Goal: Task Accomplishment & Management: Use online tool/utility

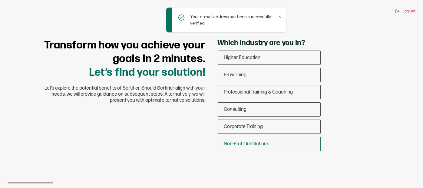
click at [272, 141] on div "Non-Profit Institutions" at bounding box center [269, 144] width 102 height 14
click at [0, 0] on input "Non-Profit Institutions" at bounding box center [0, 0] width 0 height 0
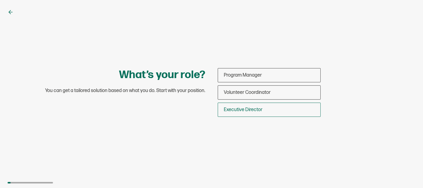
click at [275, 103] on div "Executive Director" at bounding box center [269, 110] width 102 height 14
click at [0, 0] on input "Executive Director" at bounding box center [0, 0] width 0 height 0
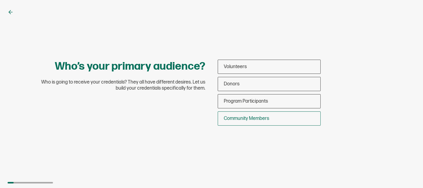
click at [275, 118] on div "Community Members" at bounding box center [269, 118] width 102 height 14
click at [0, 0] on input "Community Members" at bounding box center [0, 0] width 0 height 0
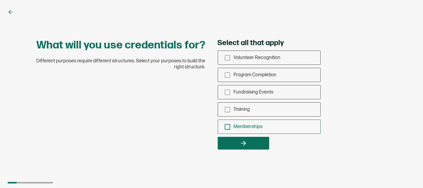
click at [227, 126] on icon "checkbox-group" at bounding box center [227, 126] width 7 height 7
click at [0, 0] on input "Memberships" at bounding box center [0, 0] width 0 height 0
click at [227, 112] on rect "checkbox-group" at bounding box center [227, 109] width 5 height 5
click at [0, 0] on input "Training" at bounding box center [0, 0] width 0 height 0
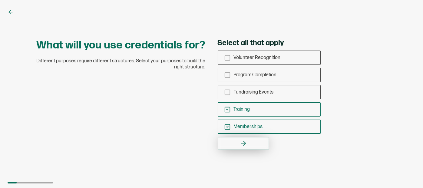
click at [235, 142] on button "button" at bounding box center [243, 143] width 51 height 13
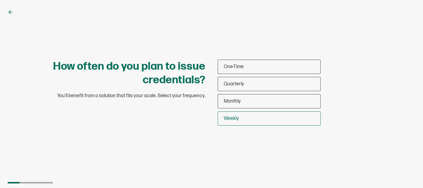
click at [244, 117] on div "Weekly" at bounding box center [269, 118] width 102 height 14
click at [0, 0] on input "Weekly" at bounding box center [0, 0] width 0 height 0
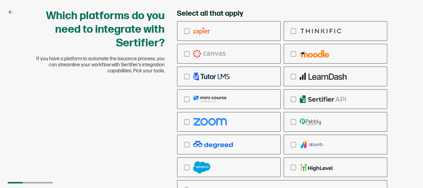
click at [327, 10] on div "Select all that apply Ringcentral Adobe Vedubox Kryterion PearsonVue CredSpark …" at bounding box center [282, 112] width 210 height 206
click at [135, 125] on div "Which platforms do you need to integrate with Sertifier? If you have a platform…" at bounding box center [211, 112] width 363 height 206
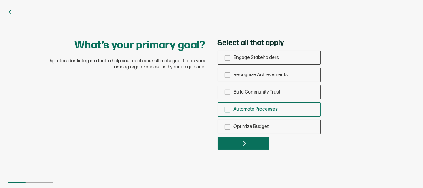
click at [226, 108] on icon "checkbox-group" at bounding box center [227, 109] width 7 height 7
click at [0, 0] on input "Automate Processes" at bounding box center [0, 0] width 0 height 0
click at [228, 125] on icon "checkbox-group" at bounding box center [227, 126] width 7 height 7
click at [0, 0] on input "Optimize Budget" at bounding box center [0, 0] width 0 height 0
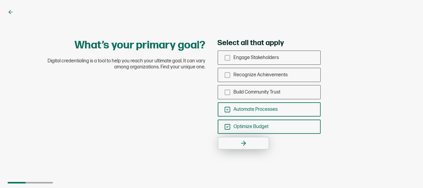
click at [234, 140] on button "button" at bounding box center [243, 143] width 51 height 13
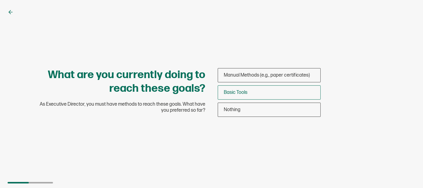
click at [245, 91] on span "Basic Tools" at bounding box center [236, 93] width 24 height 6
click at [0, 0] on input "Basic Tools" at bounding box center [0, 0] width 0 height 0
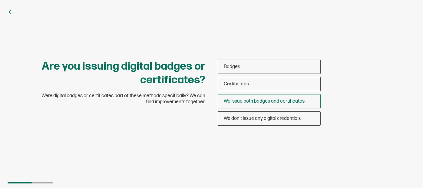
click at [252, 102] on span "We issue both badges and certificates." at bounding box center [265, 101] width 82 height 6
click at [0, 0] on input "We issue both badges and certificates." at bounding box center [0, 0] width 0 height 0
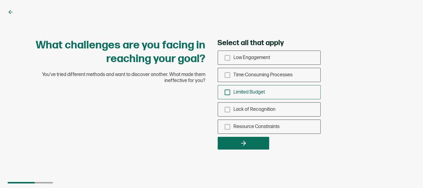
click at [227, 90] on icon "checkbox-group" at bounding box center [227, 92] width 7 height 7
click at [0, 0] on input "Limited Budget" at bounding box center [0, 0] width 0 height 0
click at [227, 77] on icon "checkbox-group" at bounding box center [227, 75] width 7 height 7
click at [0, 0] on input "Time-Consuming Processes" at bounding box center [0, 0] width 0 height 0
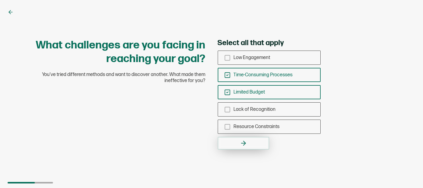
click at [237, 141] on button "button" at bounding box center [243, 143] width 51 height 13
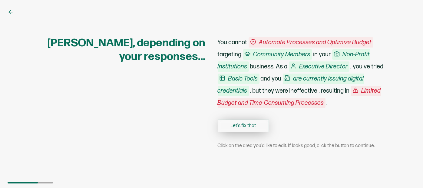
click at [242, 125] on button "Let's fix that" at bounding box center [243, 126] width 51 height 13
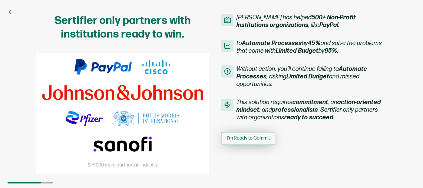
click at [242, 140] on span "I'm Ready to Commit" at bounding box center [248, 138] width 43 height 5
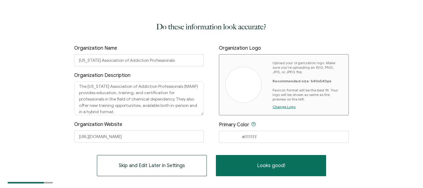
click at [280, 107] on span "Change Logo" at bounding box center [283, 106] width 23 height 5
click at [250, 85] on img at bounding box center [243, 85] width 24 height 6
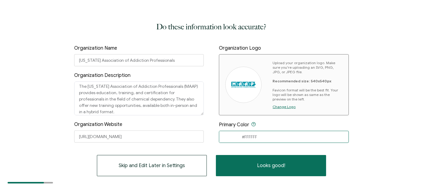
click at [263, 136] on input "#FFFFFF" at bounding box center [284, 137] width 130 height 12
drag, startPoint x: 263, startPoint y: 136, endPoint x: 169, endPoint y: 144, distance: 94.5
click at [169, 144] on div "Do these information look accurate? Organization Name Mississippi Association o…" at bounding box center [211, 98] width 275 height 155
paste input "003061"
type input "#003061"
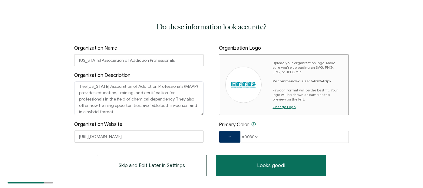
click at [234, 137] on span at bounding box center [229, 137] width 21 height 4
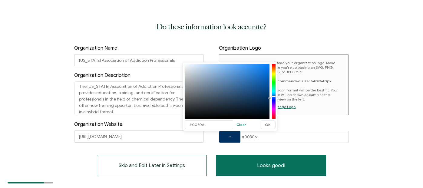
click at [314, 99] on p "Upload your organization logo. Make sure you're uploading an SVG, PNG, JPG, or …" at bounding box center [307, 81] width 70 height 41
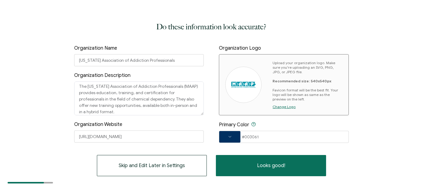
click at [228, 134] on span at bounding box center [229, 136] width 21 height 11
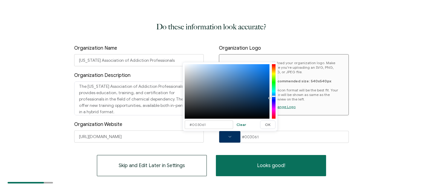
click at [273, 93] on div at bounding box center [274, 91] width 4 height 53
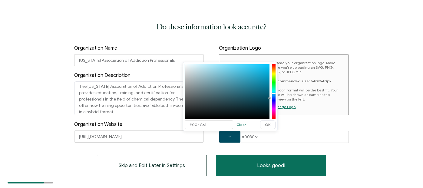
click at [254, 76] on div at bounding box center [227, 91] width 85 height 54
type input "#00A3D0"
drag, startPoint x: 254, startPoint y: 76, endPoint x: 273, endPoint y: 74, distance: 18.8
click at [273, 74] on div at bounding box center [230, 91] width 91 height 54
click at [269, 124] on span "OK" at bounding box center [268, 125] width 6 height 4
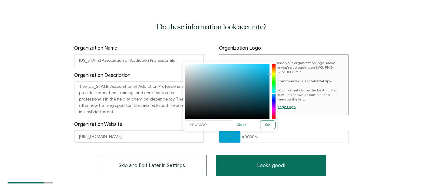
type input "#00A3D0"
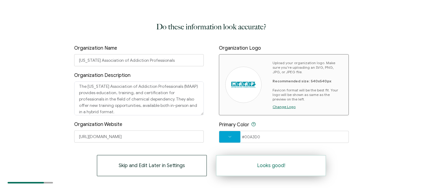
click at [260, 175] on button "Looks good!" at bounding box center [271, 165] width 110 height 21
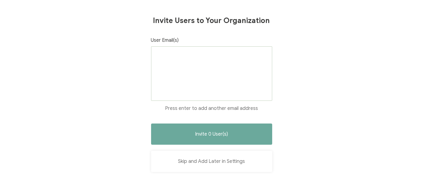
click at [218, 161] on button "Skip and Add Later in Settings" at bounding box center [211, 161] width 121 height 21
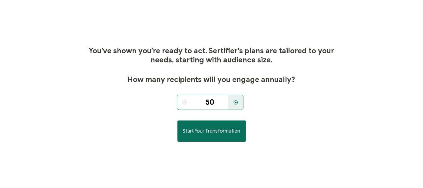
click at [204, 103] on input "50" at bounding box center [210, 102] width 36 height 15
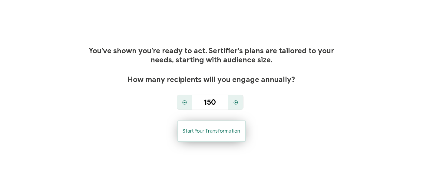
type input "150"
click at [209, 133] on span "Start Your Transformation" at bounding box center [211, 131] width 57 height 5
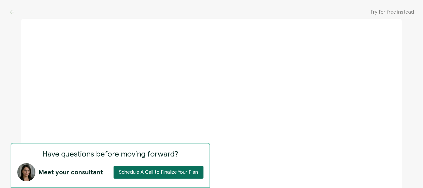
click at [404, 13] on span "Try for free instead" at bounding box center [392, 12] width 44 height 6
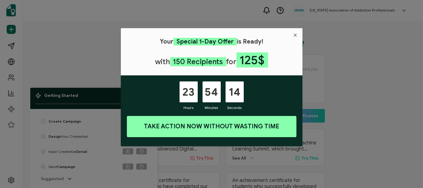
click at [294, 37] on icon "Close" at bounding box center [295, 35] width 5 height 5
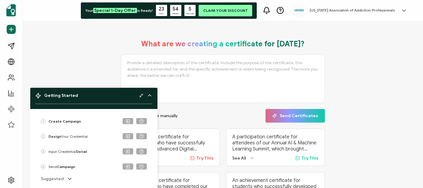
click at [67, 179] on icon at bounding box center [70, 179] width 6 height 6
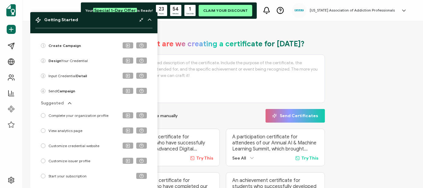
click at [148, 19] on icon at bounding box center [149, 20] width 6 height 6
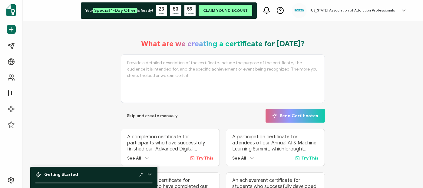
click at [105, 106] on div "What are we creating a certificate for [DATE]? Skip and create manually Send Ce…" at bounding box center [223, 124] width 370 height 182
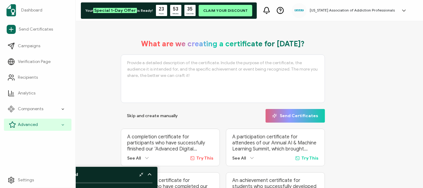
click at [47, 123] on div "Advanced" at bounding box center [37, 125] width 67 height 12
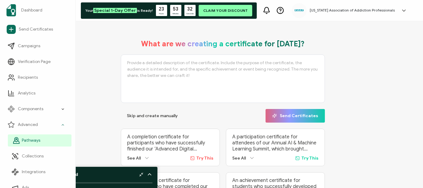
click at [44, 139] on link "Pathways" at bounding box center [40, 140] width 64 height 12
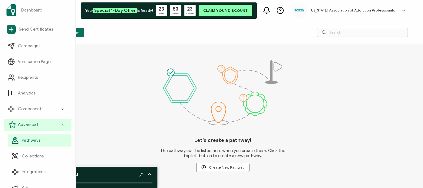
click at [56, 123] on div "Advanced" at bounding box center [37, 125] width 67 height 12
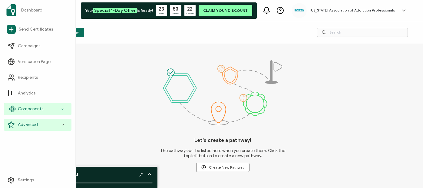
click at [59, 108] on div "Components" at bounding box center [37, 109] width 67 height 12
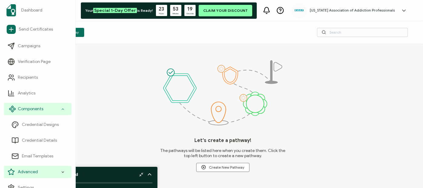
click at [61, 108] on icon at bounding box center [63, 109] width 4 height 7
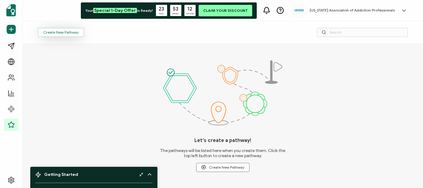
click at [72, 32] on span "Create New Pathway" at bounding box center [60, 33] width 35 height 4
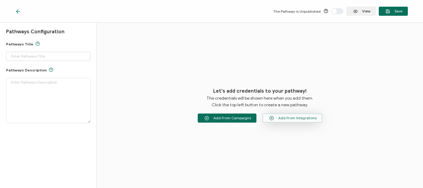
type input "Pathway 1"
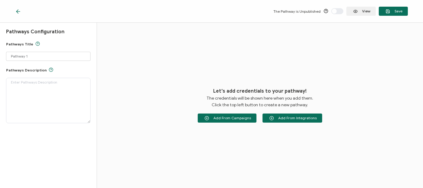
click at [19, 10] on icon at bounding box center [18, 11] width 6 height 6
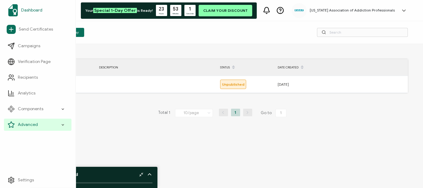
click at [19, 10] on link "Dashboard" at bounding box center [37, 10] width 67 height 17
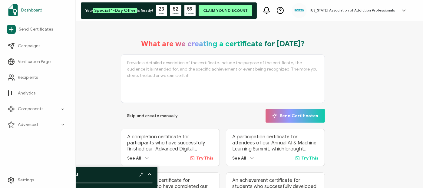
click at [34, 10] on span "Dashboard" at bounding box center [31, 10] width 21 height 6
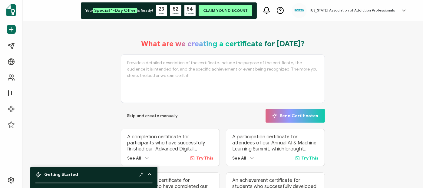
click at [352, 10] on h5 "[US_STATE] Association of Addiction Professionals" at bounding box center [352, 10] width 85 height 4
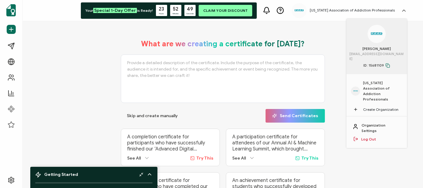
click at [327, 46] on div "What are we creating a certificate for [DATE]? Skip and create manually Send Ce…" at bounding box center [223, 124] width 370 height 182
click at [336, 12] on h5 "[US_STATE] Association of Addiction Professionals" at bounding box center [352, 10] width 85 height 4
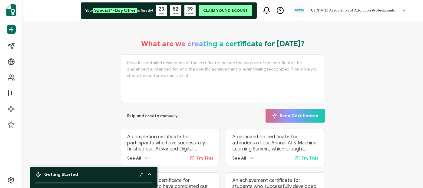
scroll to position [42, 0]
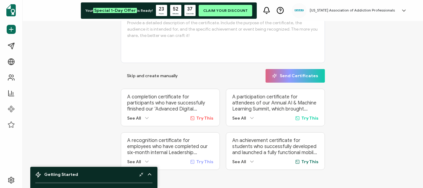
click at [165, 109] on p "A completion certificate for participants who have successfully finished our ‘A…" at bounding box center [170, 103] width 86 height 18
click at [199, 116] on span "Try This" at bounding box center [204, 118] width 17 height 5
type textarea "A completion certificate for participants who have successfully finished our ‘A…"
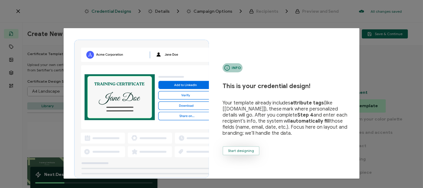
click at [236, 147] on button "Start designing" at bounding box center [240, 150] width 37 height 9
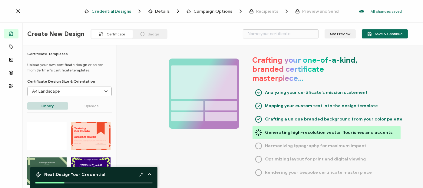
click at [104, 94] on icon at bounding box center [106, 91] width 8 height 9
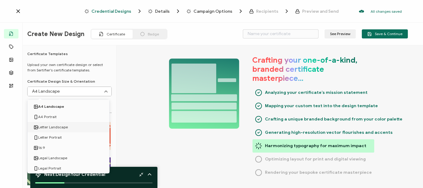
click at [82, 127] on li "Letter Landscape" at bounding box center [70, 127] width 84 height 10
type input "Letter Landscape"
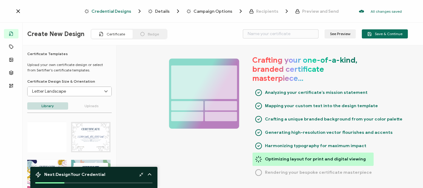
click at [82, 127] on div "CERTIFICATE Belge edinenin adı. Alıcılar eklendiğinde otomatik olarak doldurula…" at bounding box center [90, 137] width 39 height 30
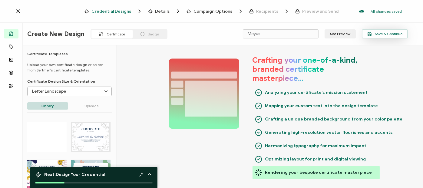
click at [380, 34] on span "Save & Continue" at bounding box center [384, 34] width 35 height 5
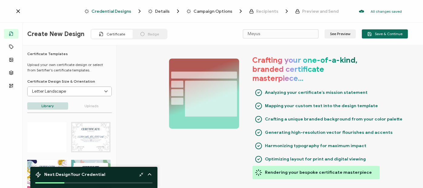
type input "Strouk"
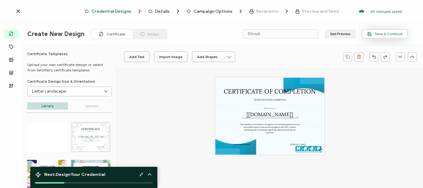
click at [391, 38] on button "Save & Continue" at bounding box center [385, 33] width 46 height 9
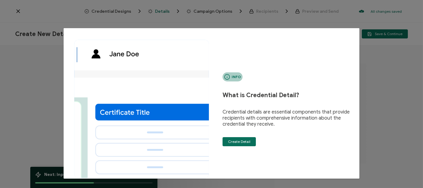
click at [397, 136] on div "Info What is Credential Detail? Credential details are essential components tha…" at bounding box center [211, 94] width 423 height 188
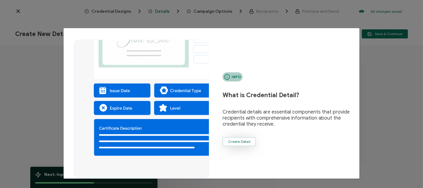
click at [246, 143] on span "Create Detail" at bounding box center [239, 142] width 22 height 4
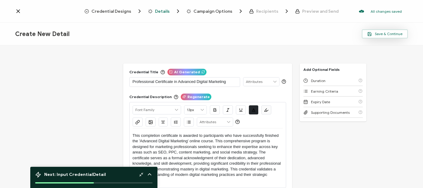
click at [394, 32] on span "Save & Continue" at bounding box center [384, 34] width 35 height 5
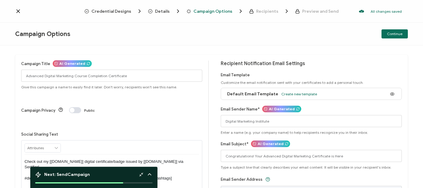
click at [20, 11] on icon at bounding box center [18, 11] width 6 height 6
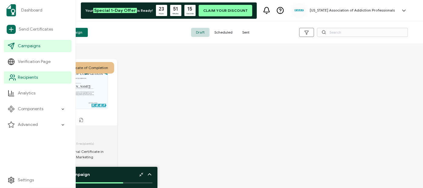
click at [13, 79] on icon at bounding box center [11, 79] width 4 height 2
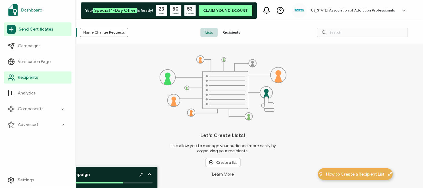
click at [10, 7] on img at bounding box center [13, 10] width 10 height 12
